Goal: Transaction & Acquisition: Subscribe to service/newsletter

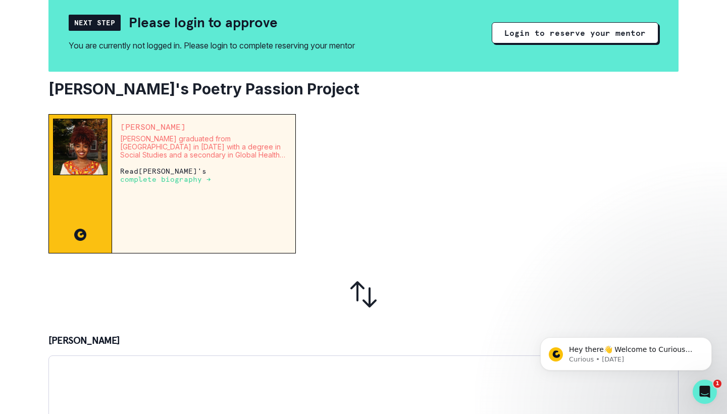
scroll to position [109, 0]
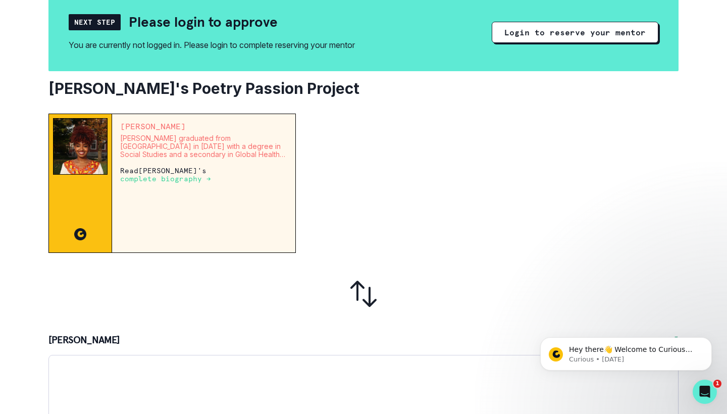
click at [185, 183] on p "complete biography →" at bounding box center [165, 179] width 91 height 8
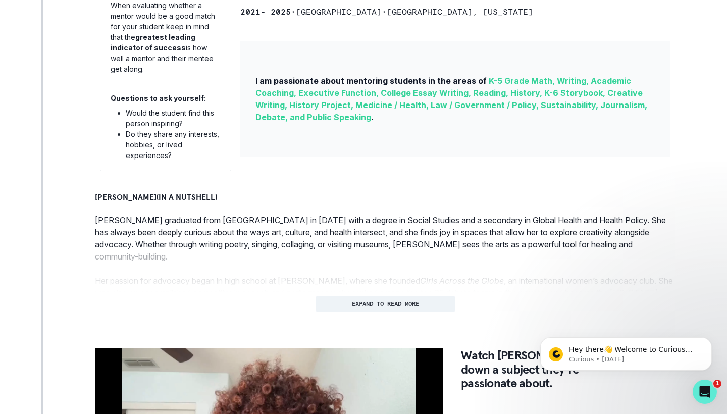
scroll to position [314, 0]
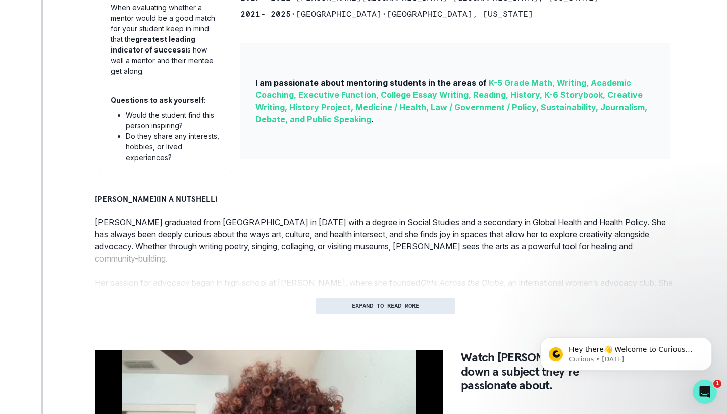
click at [351, 310] on button "EXPAND TO READ MORE" at bounding box center [385, 306] width 139 height 16
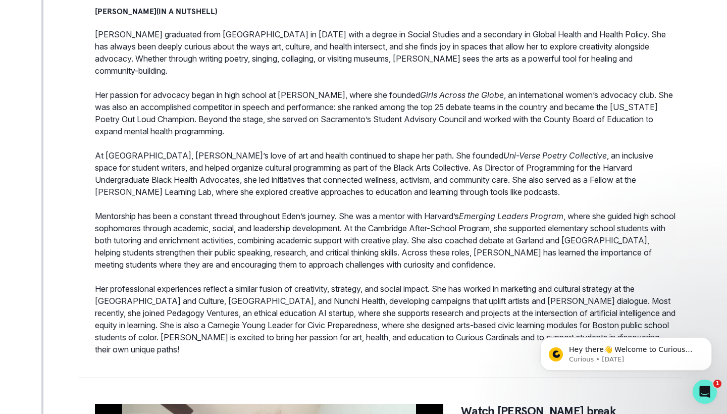
scroll to position [0, 0]
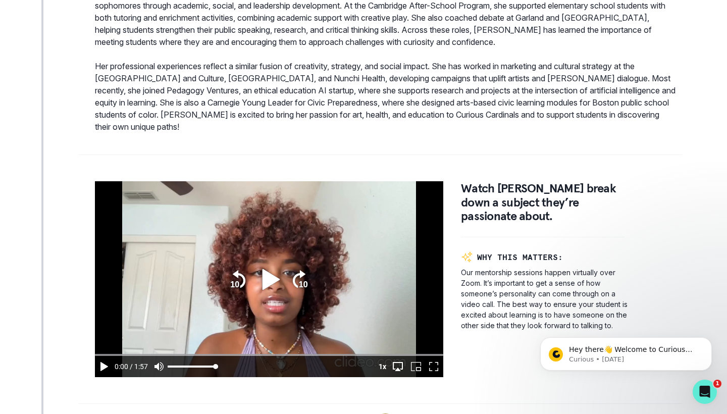
click at [268, 280] on icon "play" at bounding box center [270, 279] width 17 height 21
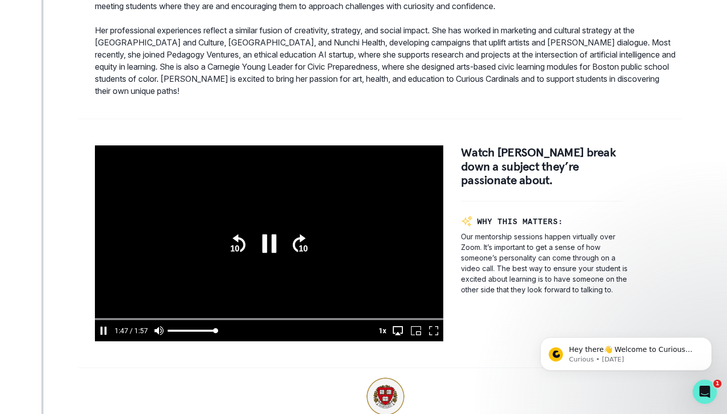
click at [241, 244] on icon ".text{font-size:8px;font-family:Arial-BoldMT, Arial;font-weight:700;} 10" at bounding box center [238, 243] width 20 height 24
click at [270, 237] on icon "pause" at bounding box center [270, 244] width 28 height 28
click at [270, 237] on icon "play" at bounding box center [270, 243] width 17 height 21
click at [237, 239] on icon "seek back 10 seconds" at bounding box center [238, 243] width 13 height 18
click at [240, 243] on icon ".text{font-size:8px;font-family:Arial-BoldMT, Arial;font-weight:700;} 10" at bounding box center [238, 243] width 20 height 24
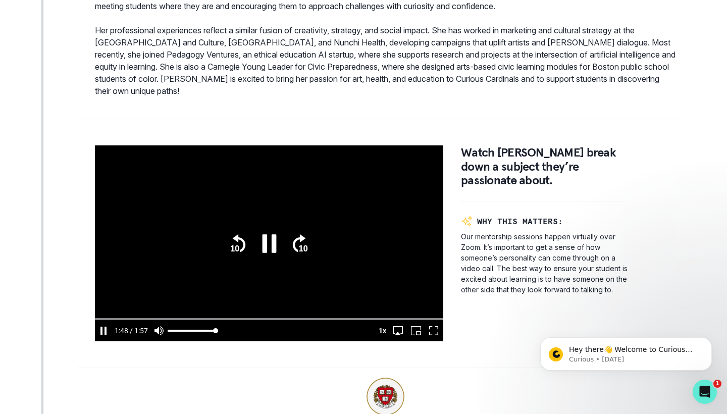
click at [273, 243] on icon "pause" at bounding box center [269, 243] width 14 height 19
click at [229, 241] on icon ".text{font-size:8px;font-family:Arial-BoldMT, Arial;font-weight:700;} 10" at bounding box center [238, 243] width 20 height 24
click at [268, 242] on icon "play" at bounding box center [270, 243] width 17 height 21
click at [269, 242] on icon "pause" at bounding box center [270, 244] width 28 height 28
click at [240, 245] on icon ".text{font-size:8px;font-family:Arial-BoldMT, Arial;font-weight:700;} 10" at bounding box center [238, 243] width 20 height 24
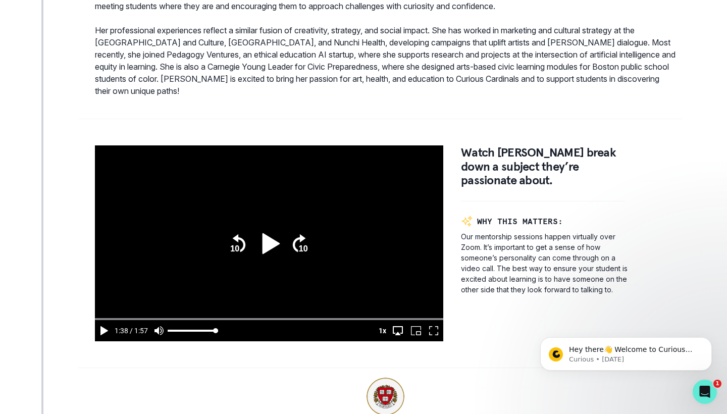
click at [268, 245] on icon "play" at bounding box center [270, 243] width 17 height 21
click at [268, 245] on icon "pause" at bounding box center [270, 244] width 28 height 28
click at [230, 238] on icon ".text{font-size:8px;font-family:Arial-BoldMT, Arial;font-weight:700;} 10" at bounding box center [238, 243] width 20 height 24
click at [268, 242] on icon "play" at bounding box center [270, 243] width 17 height 21
click at [268, 244] on icon "pause" at bounding box center [270, 244] width 28 height 28
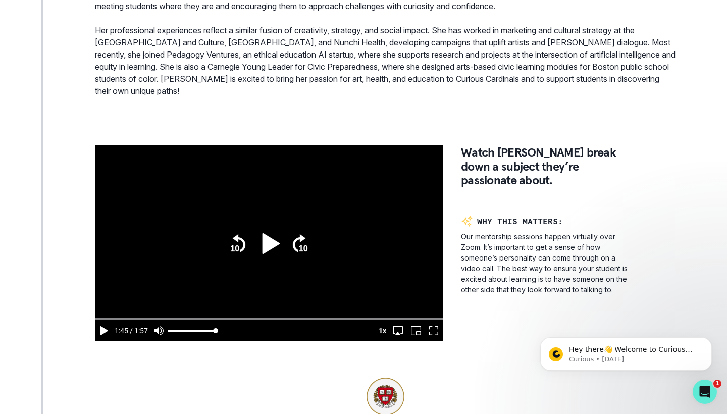
click at [240, 245] on icon ".text{font-size:8px;font-family:Arial-BoldMT, Arial;font-weight:700;} 10" at bounding box center [238, 243] width 20 height 24
click at [270, 244] on icon "play" at bounding box center [270, 243] width 17 height 21
click at [270, 243] on icon "pause" at bounding box center [270, 244] width 28 height 28
type input "108.088911255"
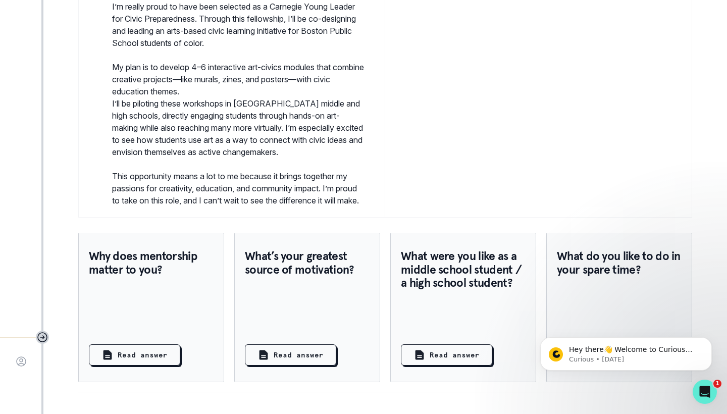
scroll to position [1257, 0]
click at [289, 353] on p "Read answer" at bounding box center [299, 355] width 50 height 11
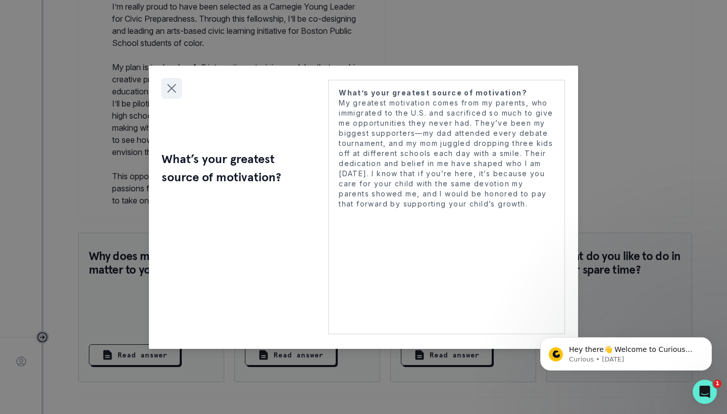
click at [172, 84] on icon "Close modal" at bounding box center [171, 88] width 15 height 15
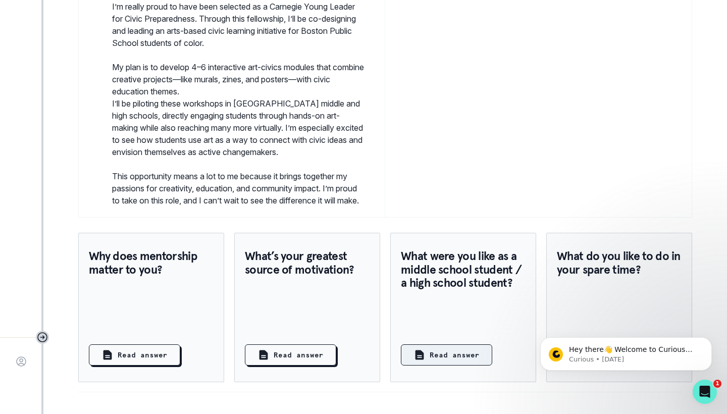
click at [438, 362] on button "Read answer" at bounding box center [446, 354] width 91 height 21
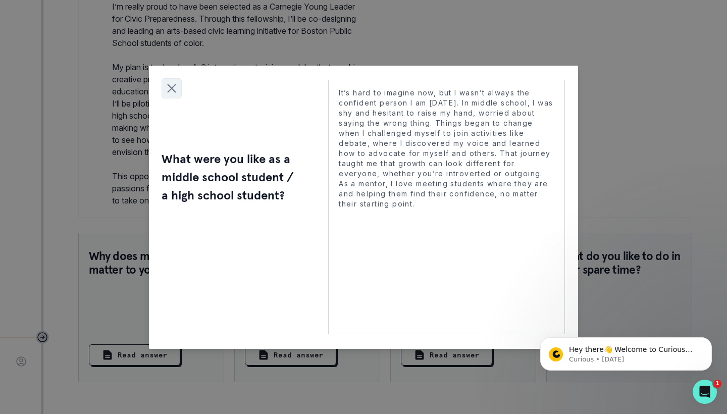
click at [171, 89] on icon "Close modal" at bounding box center [172, 88] width 8 height 8
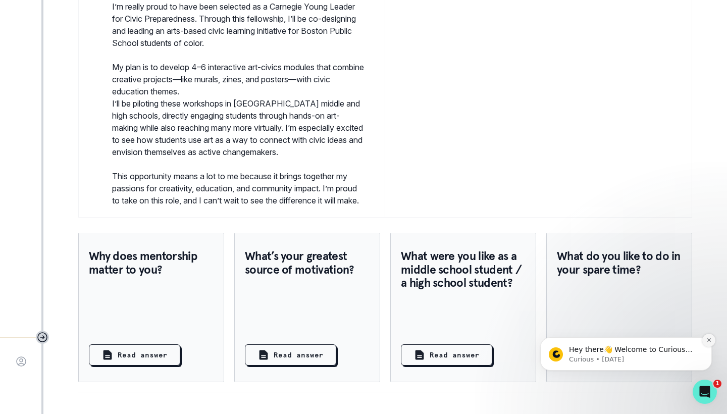
click at [710, 341] on icon "Dismiss notification" at bounding box center [710, 340] width 6 height 6
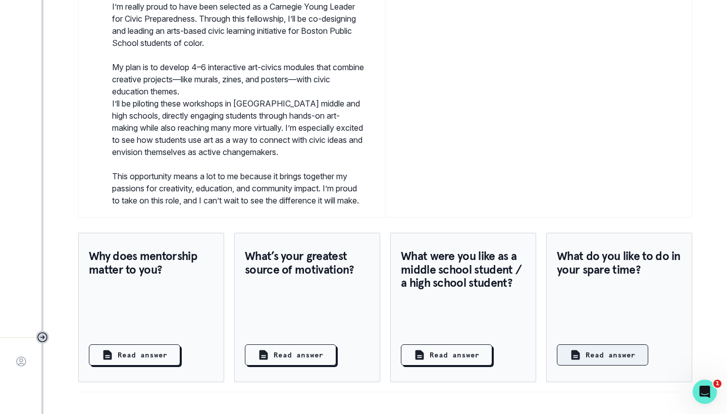
click at [624, 353] on p "Read answer" at bounding box center [611, 355] width 50 height 11
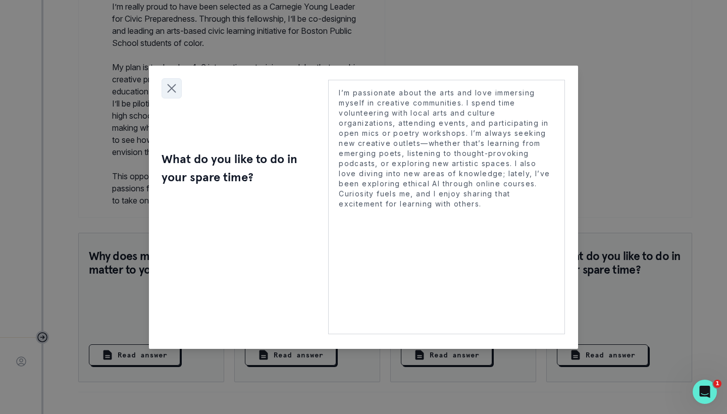
click at [177, 89] on icon "Close modal" at bounding box center [171, 88] width 15 height 15
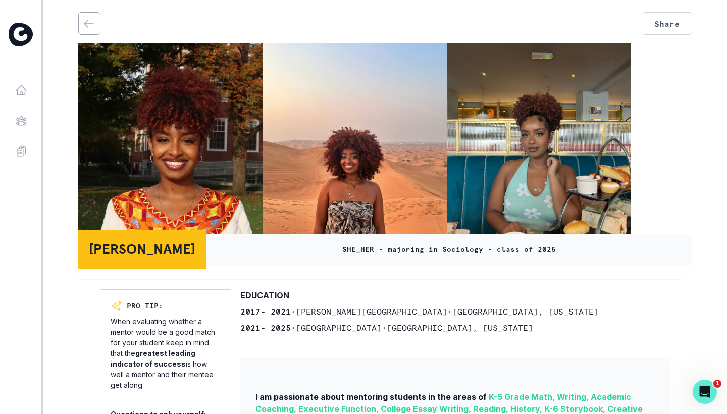
scroll to position [0, 0]
click at [90, 23] on icon "back" at bounding box center [89, 24] width 12 height 12
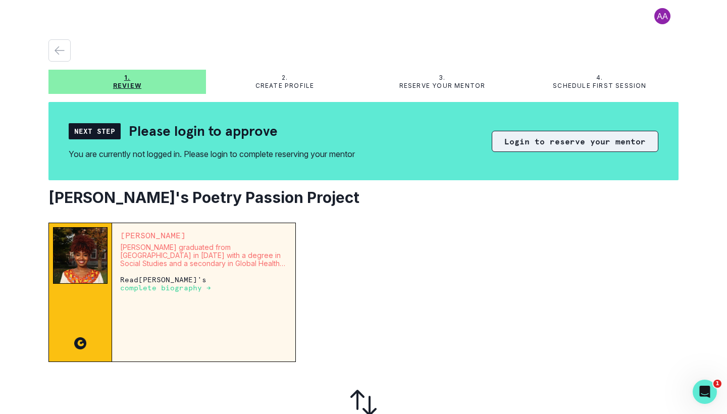
click at [535, 146] on button "Login to reserve your mentor" at bounding box center [575, 141] width 167 height 21
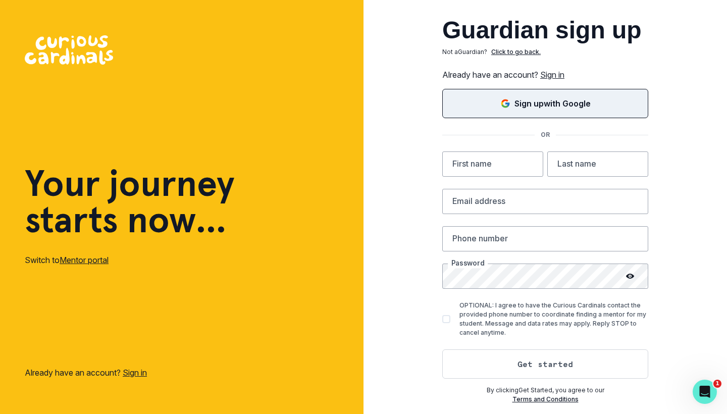
click at [532, 104] on p "Sign up with Google" at bounding box center [553, 103] width 76 height 12
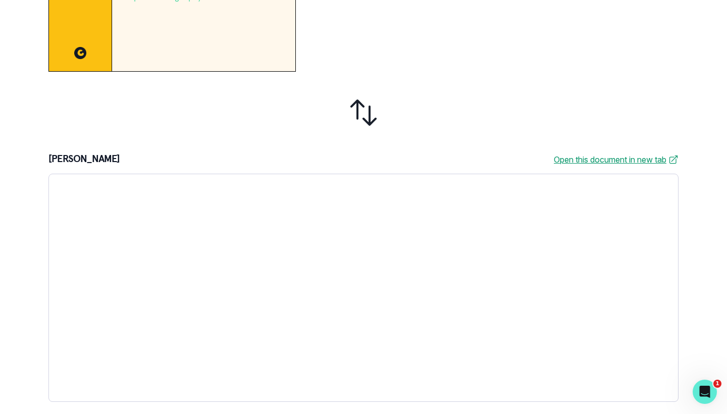
scroll to position [387, 0]
click at [506, 123] on div at bounding box center [363, 113] width 630 height 66
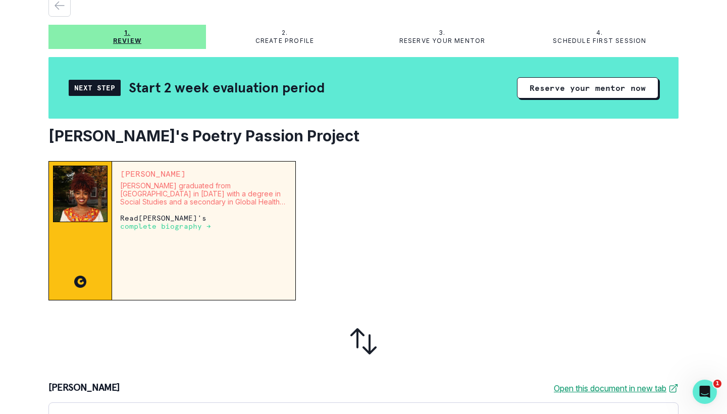
scroll to position [0, 0]
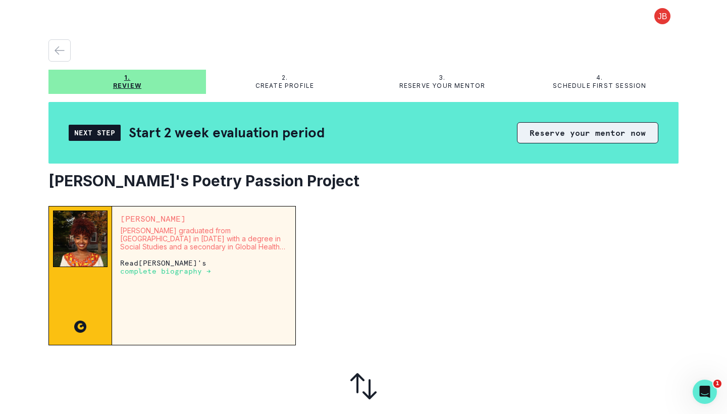
click at [546, 133] on button "Reserve your mentor now" at bounding box center [587, 132] width 141 height 21
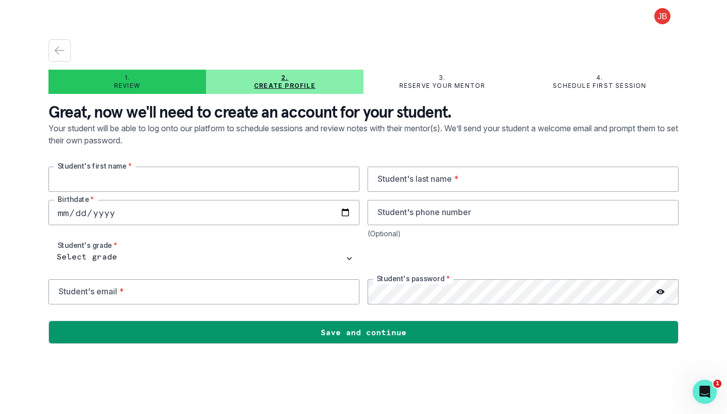
click at [294, 180] on input "text" at bounding box center [203, 179] width 311 height 25
type input "Charlotte"
type input "[PERSON_NAME]"
click at [62, 207] on input "date" at bounding box center [203, 212] width 311 height 25
type input "0011-06-23"
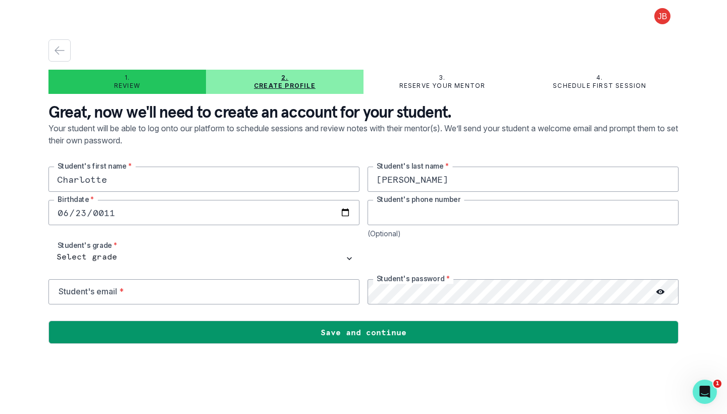
click at [395, 212] on input "tel" at bounding box center [523, 212] width 311 height 25
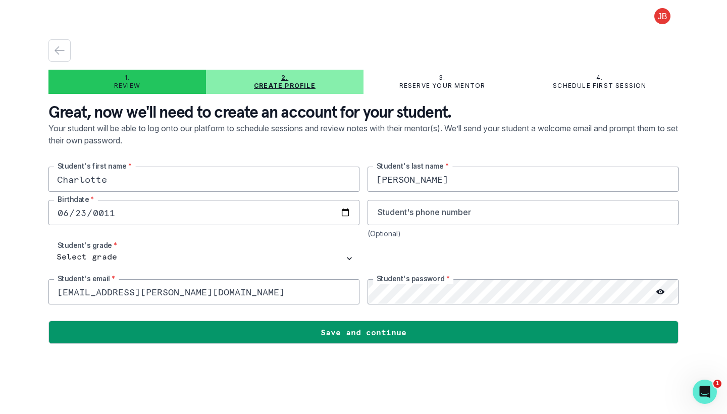
type input "[EMAIL_ADDRESS][PERSON_NAME][DOMAIN_NAME]"
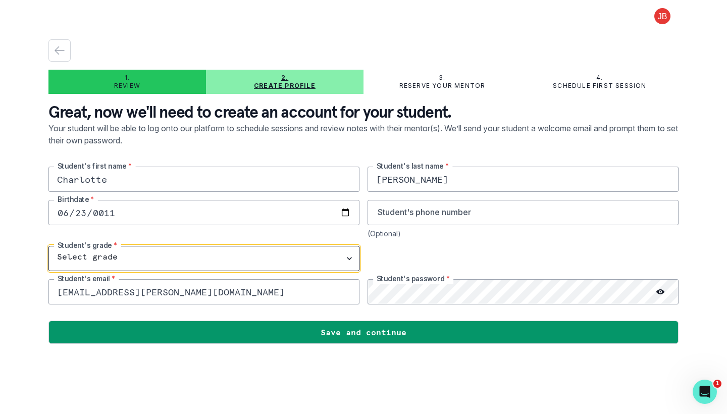
select select "8th Grade"
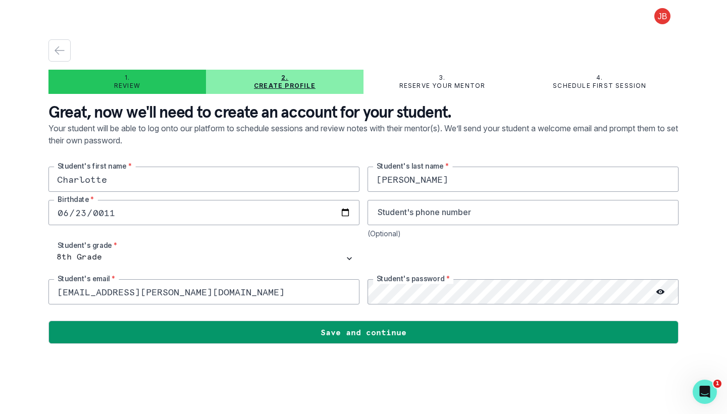
click at [665, 290] on div at bounding box center [660, 291] width 36 height 25
click at [666, 290] on div at bounding box center [660, 291] width 36 height 25
click at [659, 291] on icon at bounding box center [661, 291] width 8 height 5
click at [343, 289] on div "[PERSON_NAME]'s first name * [PERSON_NAME]'s last name * 0011-06-23 Birthdate *…" at bounding box center [363, 236] width 630 height 138
click at [430, 213] on input "tel" at bounding box center [523, 212] width 311 height 25
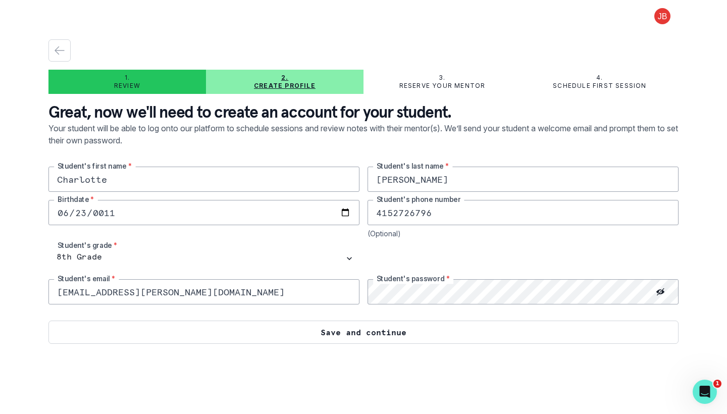
type input "4152726796"
click at [400, 333] on button "Save and continue" at bounding box center [363, 332] width 630 height 23
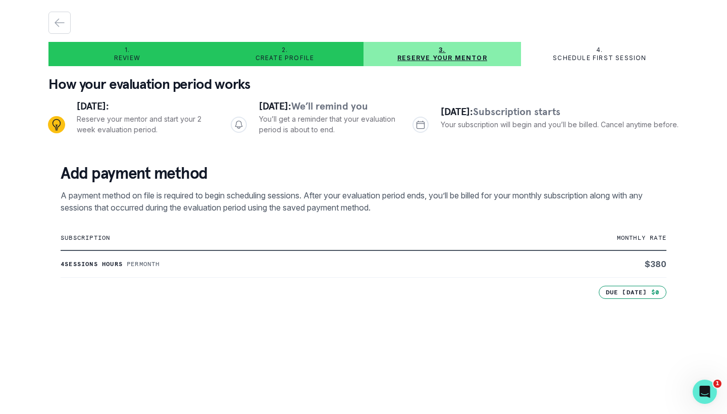
scroll to position [26, 0]
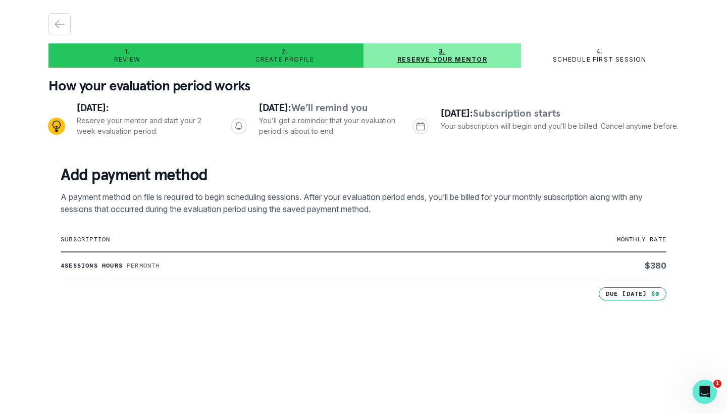
click at [348, 234] on td "subscription" at bounding box center [263, 239] width 404 height 25
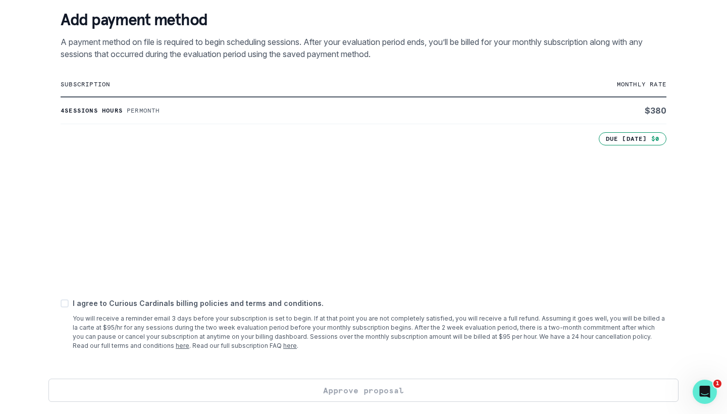
scroll to position [181, 0]
click at [65, 305] on span at bounding box center [65, 303] width 8 height 8
click at [61, 304] on input "checkbox" at bounding box center [60, 304] width 1 height 1
checkbox input "true"
click at [281, 393] on button "Approve proposal" at bounding box center [363, 390] width 630 height 23
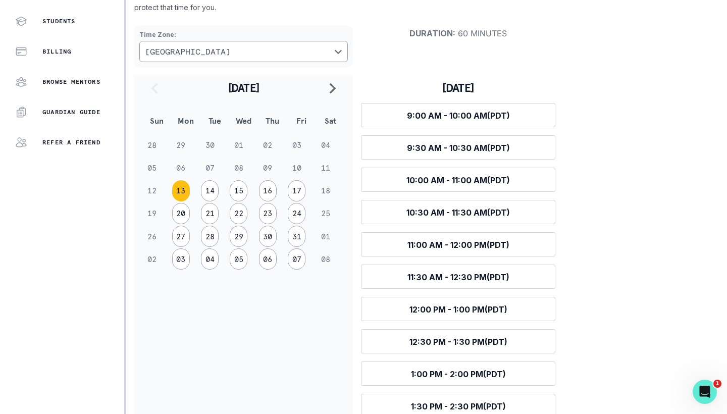
scroll to position [101, 0]
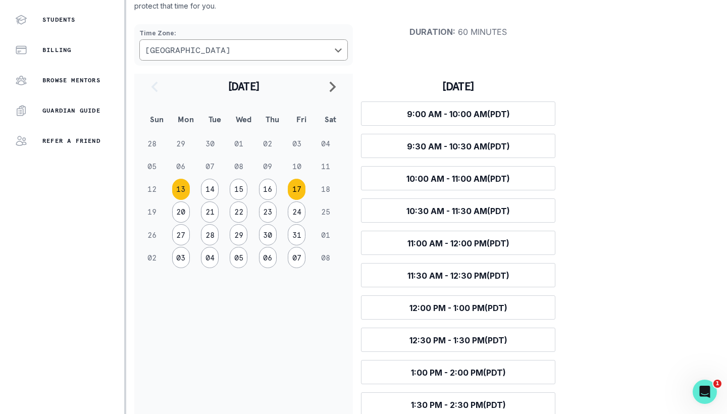
click at [306, 189] on button "17" at bounding box center [297, 189] width 18 height 21
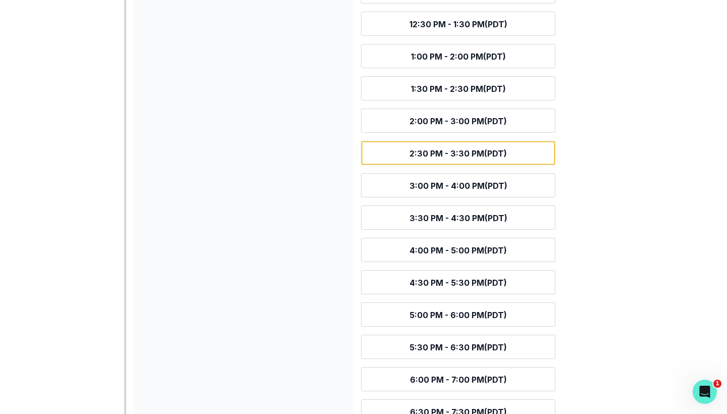
scroll to position [421, 0]
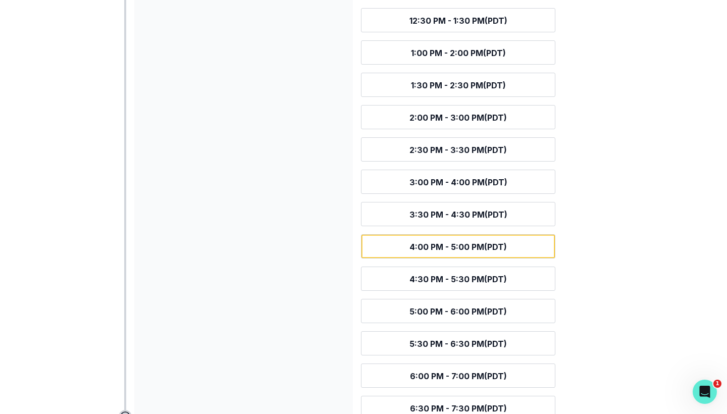
click at [415, 242] on span "4:00 PM - 5:00 PM (PDT)" at bounding box center [458, 247] width 97 height 10
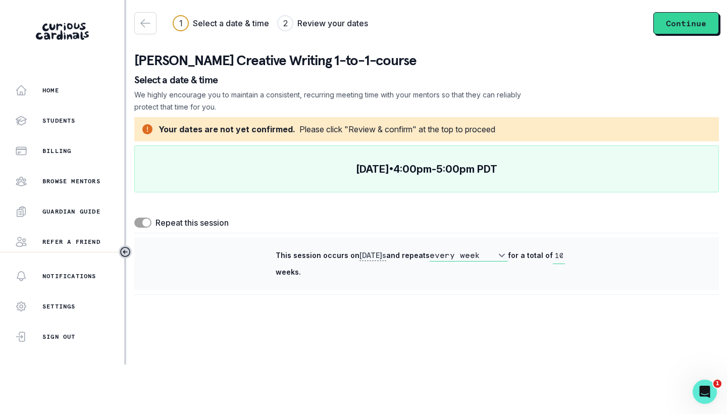
scroll to position [0, 0]
click at [148, 25] on icon "button" at bounding box center [145, 23] width 12 height 12
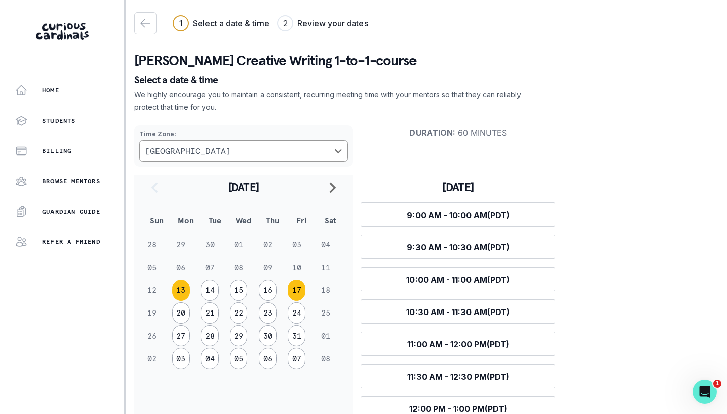
click at [306, 291] on button "17" at bounding box center [297, 290] width 18 height 21
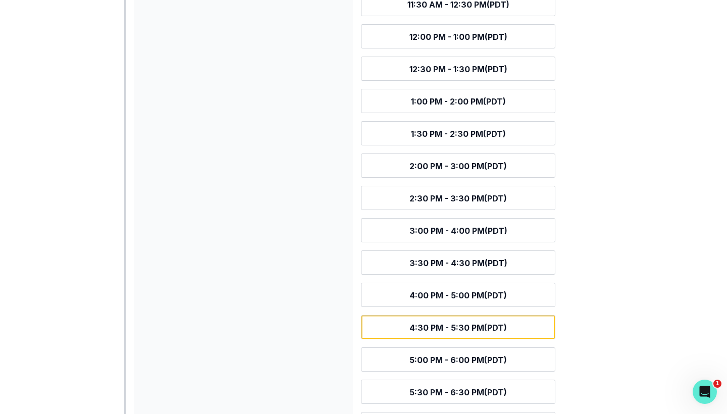
scroll to position [375, 0]
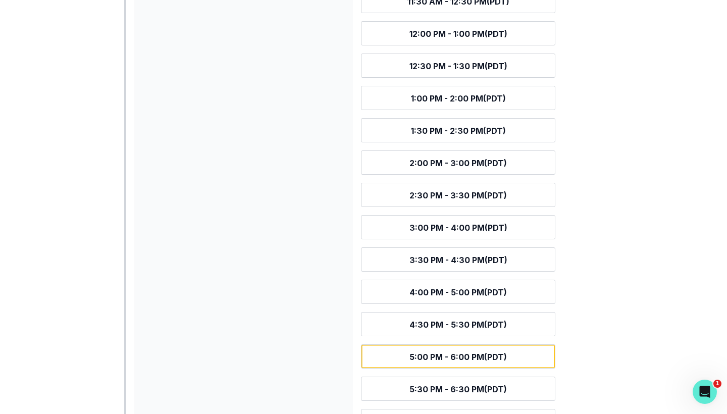
click at [425, 352] on span "5:00 PM - 6:00 PM (PDT)" at bounding box center [458, 357] width 97 height 10
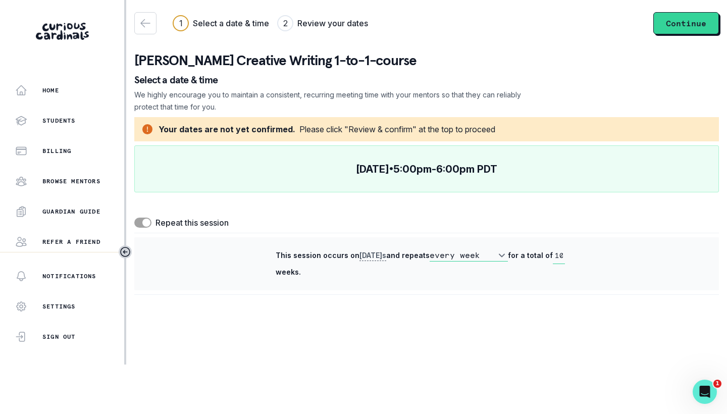
scroll to position [0, 0]
click at [142, 224] on span at bounding box center [142, 223] width 17 height 10
click at [134, 218] on input "checkbox" at bounding box center [134, 217] width 1 height 1
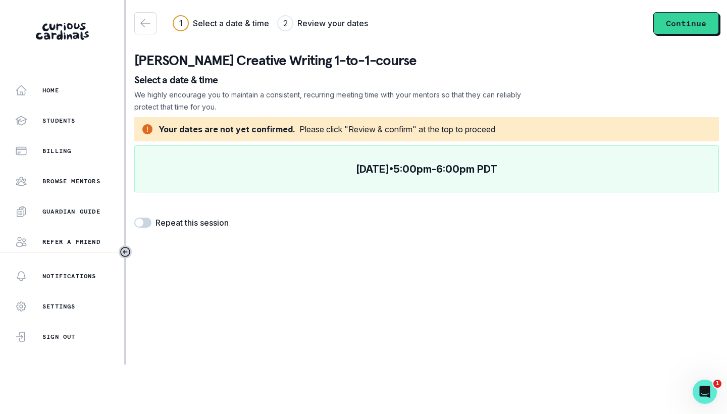
click at [142, 224] on span at bounding box center [139, 223] width 8 height 8
click at [134, 218] on input "checkbox" at bounding box center [134, 217] width 1 height 1
checkbox input "true"
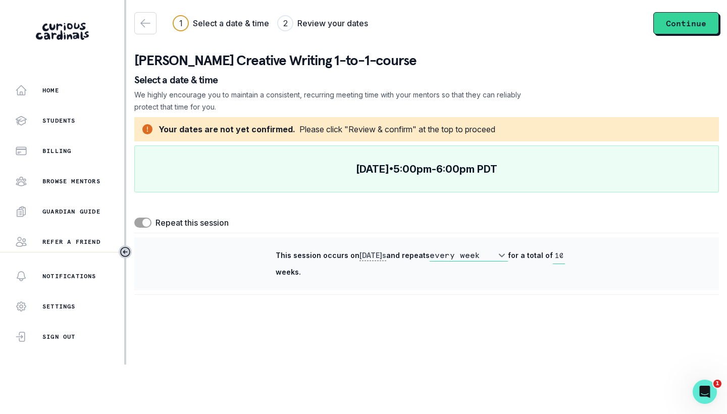
click at [442, 219] on div "Repeat this session" at bounding box center [426, 223] width 585 height 12
click at [145, 21] on icon "button" at bounding box center [145, 23] width 12 height 12
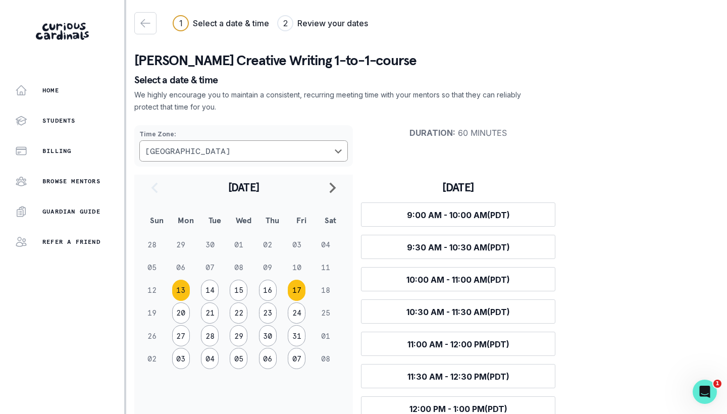
click at [304, 286] on button "17" at bounding box center [297, 290] width 18 height 21
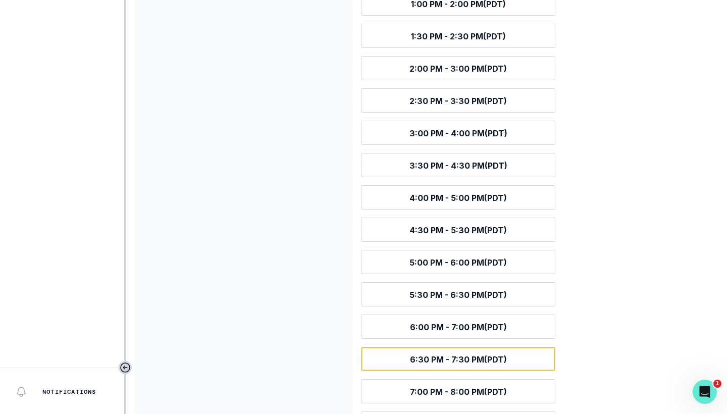
scroll to position [470, 0]
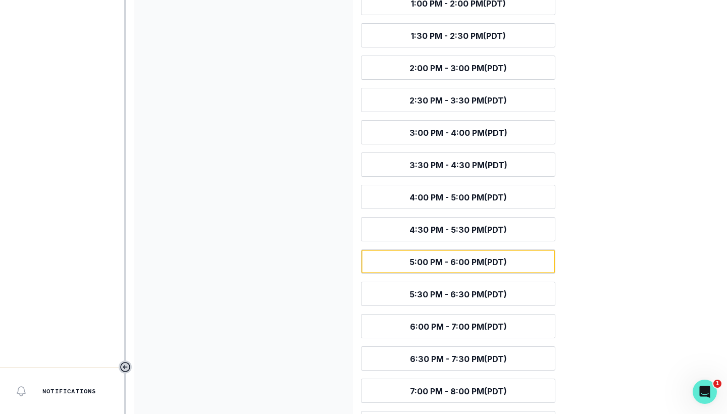
click at [425, 257] on span "5:00 PM - 6:00 PM (PDT)" at bounding box center [458, 262] width 97 height 10
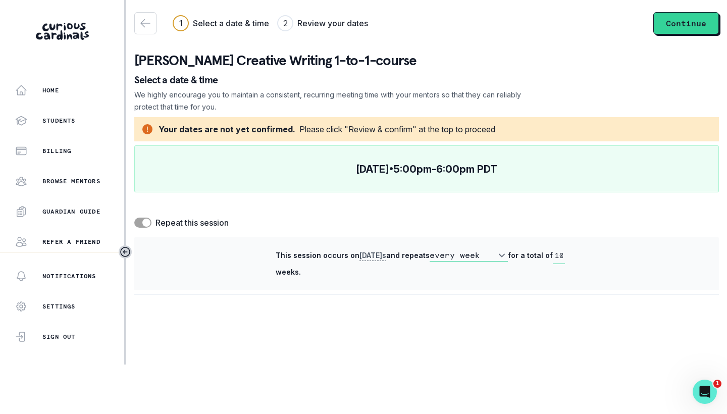
scroll to position [0, 0]
click at [150, 25] on icon "button" at bounding box center [145, 23] width 12 height 12
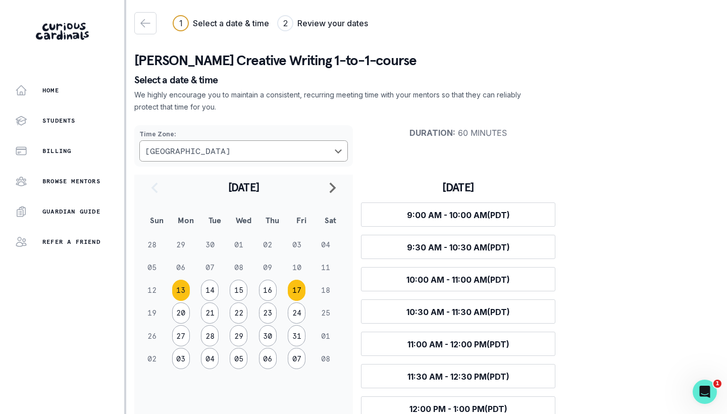
click at [298, 286] on button "17" at bounding box center [297, 290] width 18 height 21
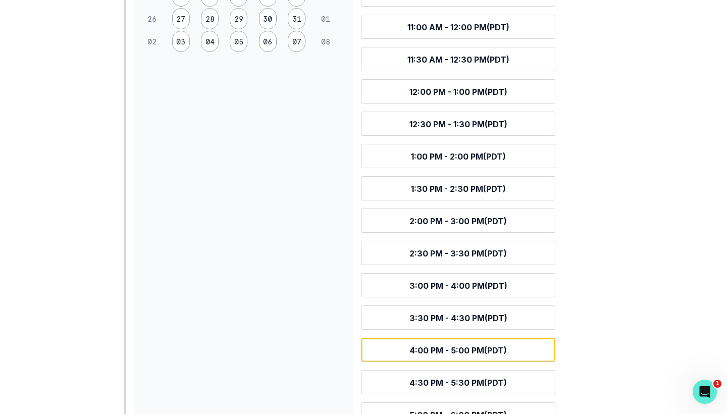
scroll to position [318, 0]
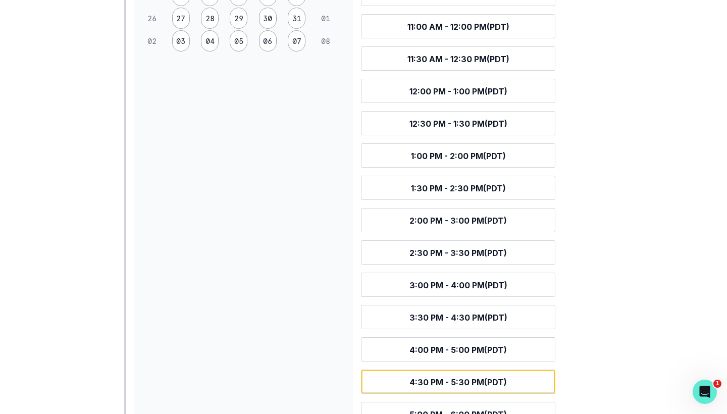
click at [403, 370] on button "Select time 4:30 PM - 5:30 PM (PDT)" at bounding box center [458, 382] width 194 height 24
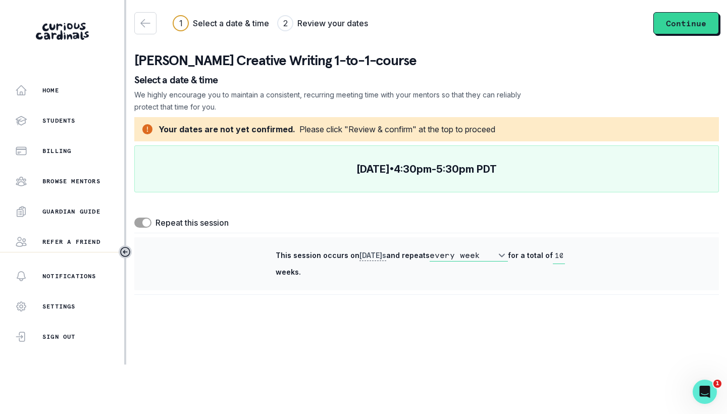
scroll to position [0, 0]
click at [675, 25] on button "Continue" at bounding box center [687, 23] width 66 height 22
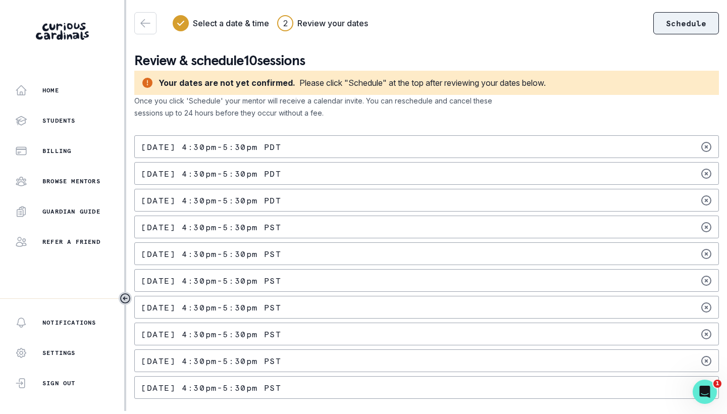
click at [685, 27] on button "Schedule" at bounding box center [687, 23] width 66 height 22
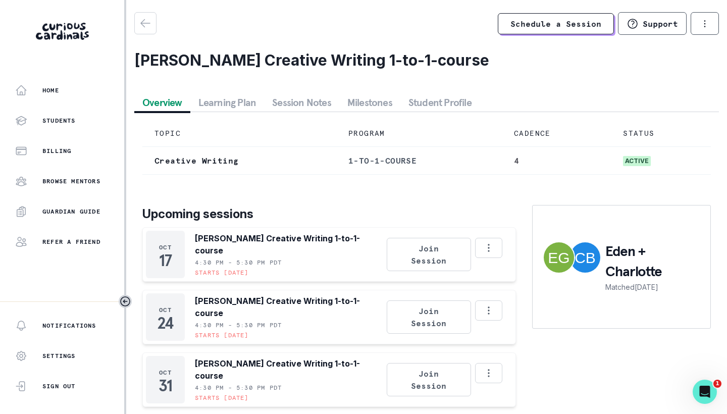
scroll to position [41, 0]
click at [228, 93] on button "Learning Plan" at bounding box center [227, 102] width 74 height 18
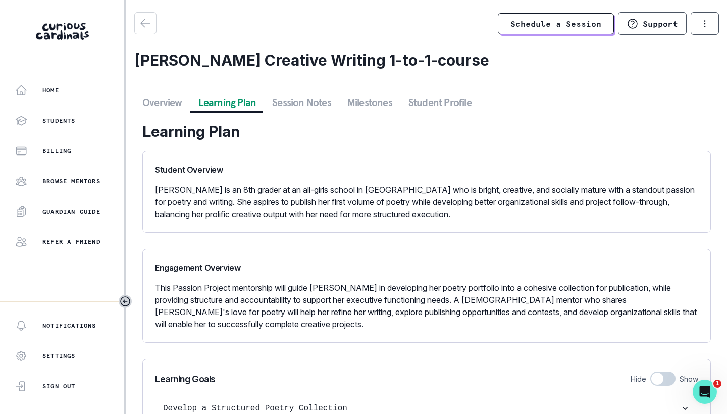
scroll to position [70, 0]
drag, startPoint x: 262, startPoint y: 142, endPoint x: 236, endPoint y: 142, distance: 25.3
click at [236, 184] on p "[PERSON_NAME] is an 8th grader at an all-girls school in [GEOGRAPHIC_DATA] who …" at bounding box center [426, 202] width 543 height 36
click at [292, 103] on button "Session Notes" at bounding box center [301, 102] width 75 height 18
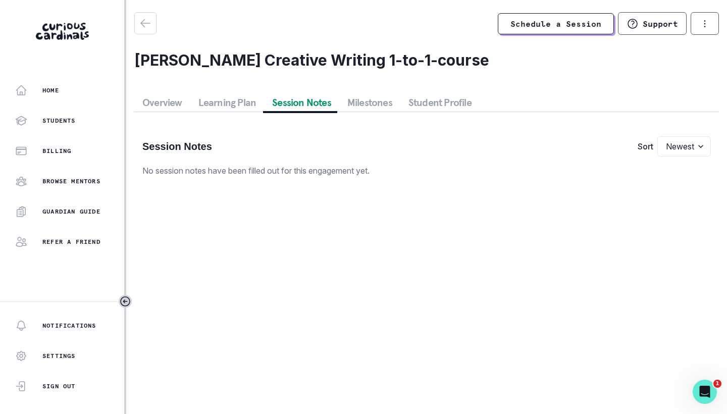
click at [359, 106] on button "Milestones" at bounding box center [369, 102] width 61 height 18
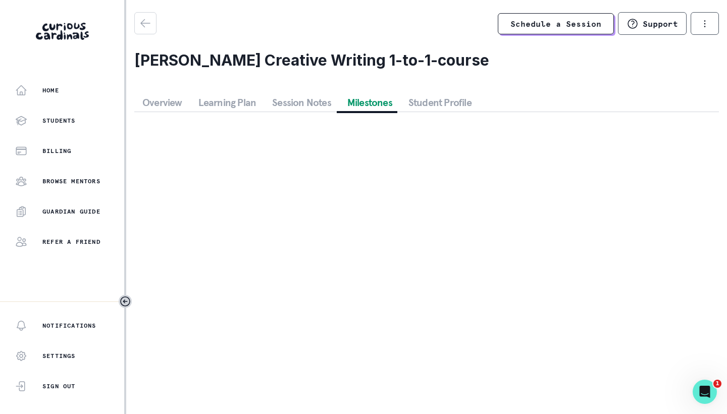
click at [430, 102] on button "Student Profile" at bounding box center [440, 102] width 79 height 18
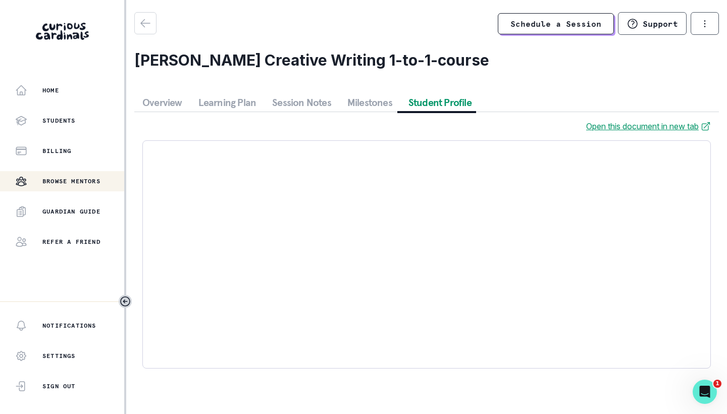
click at [64, 182] on p "Browse Mentors" at bounding box center [71, 181] width 58 height 8
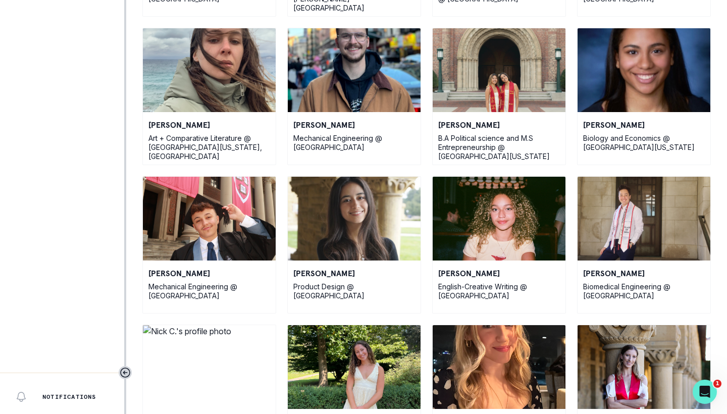
scroll to position [379, 0]
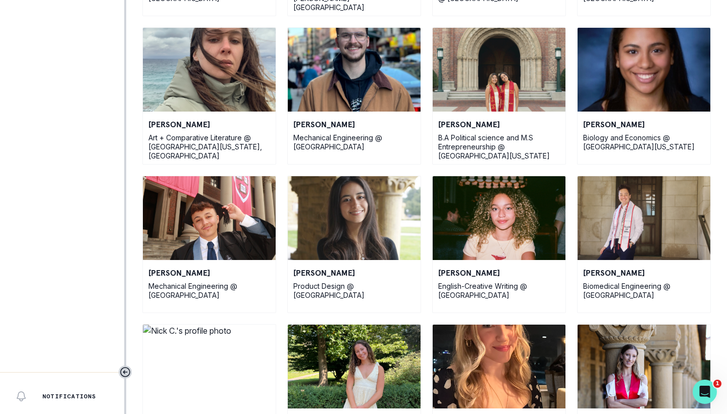
click at [506, 221] on img at bounding box center [499, 218] width 133 height 84
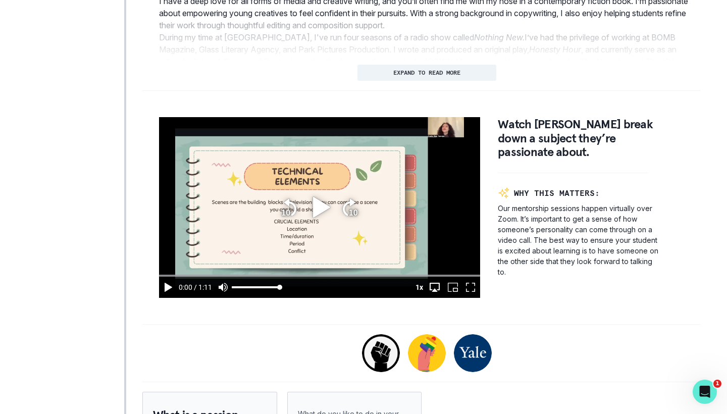
scroll to position [549, 0]
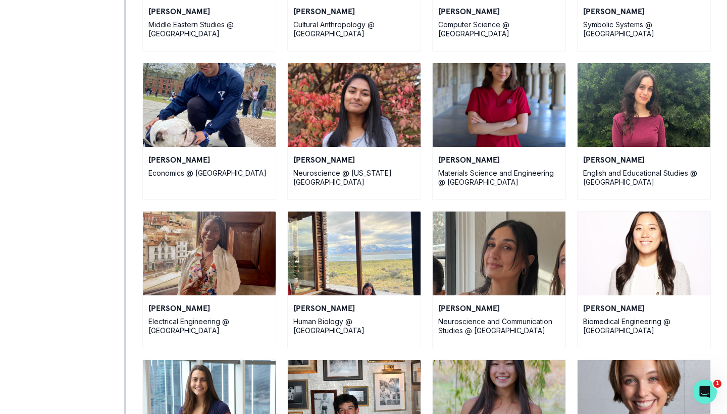
scroll to position [1238, 0]
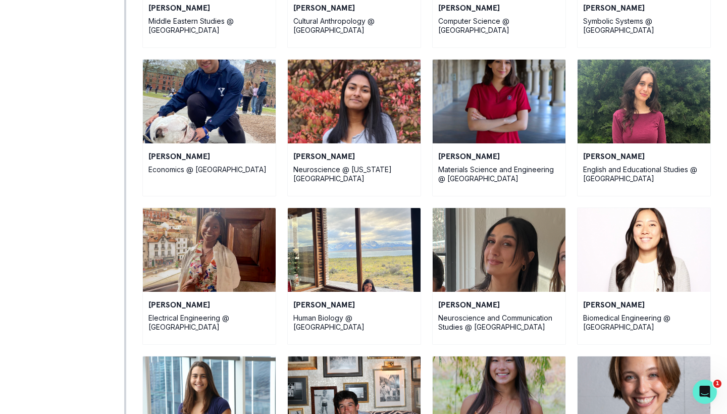
click at [622, 106] on img at bounding box center [644, 102] width 133 height 84
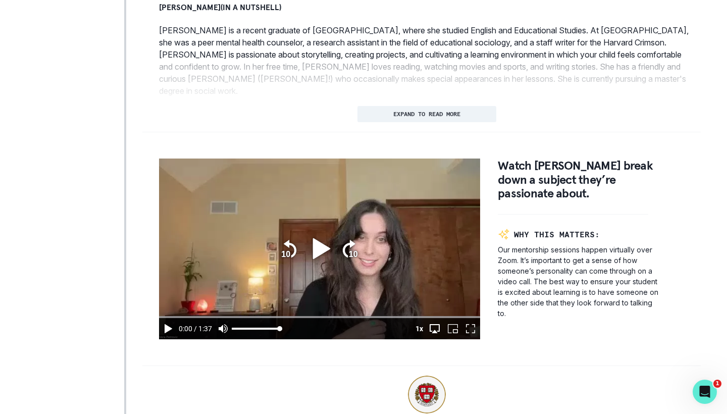
scroll to position [507, 0]
click at [318, 240] on icon "play" at bounding box center [320, 248] width 28 height 28
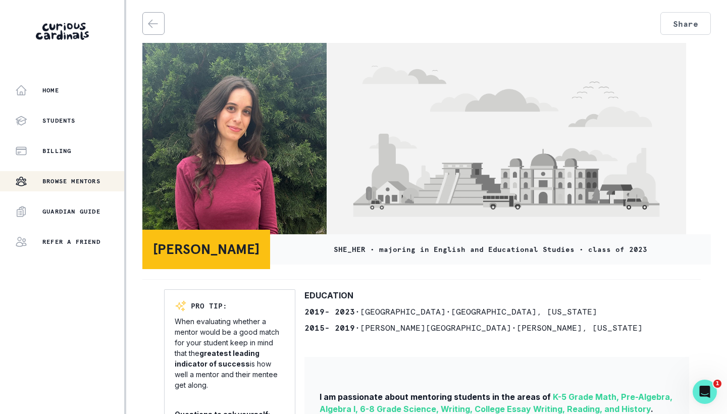
scroll to position [0, 0]
type input "97.521070345"
